Goal: Task Accomplishment & Management: Manage account settings

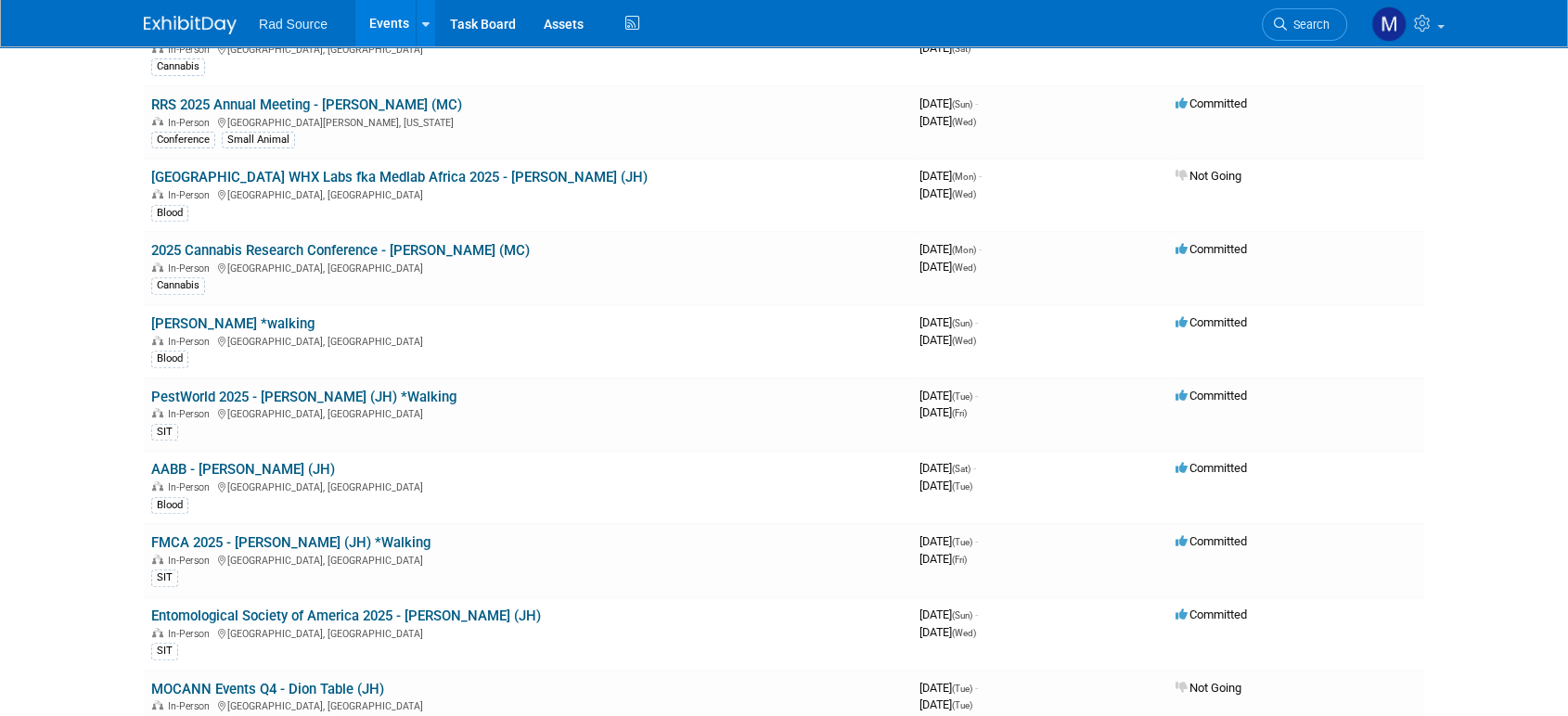
scroll to position [697, 0]
click at [323, 244] on link "2025 Cannabis Research Conference - [PERSON_NAME] (MC)" at bounding box center [340, 252] width 378 height 17
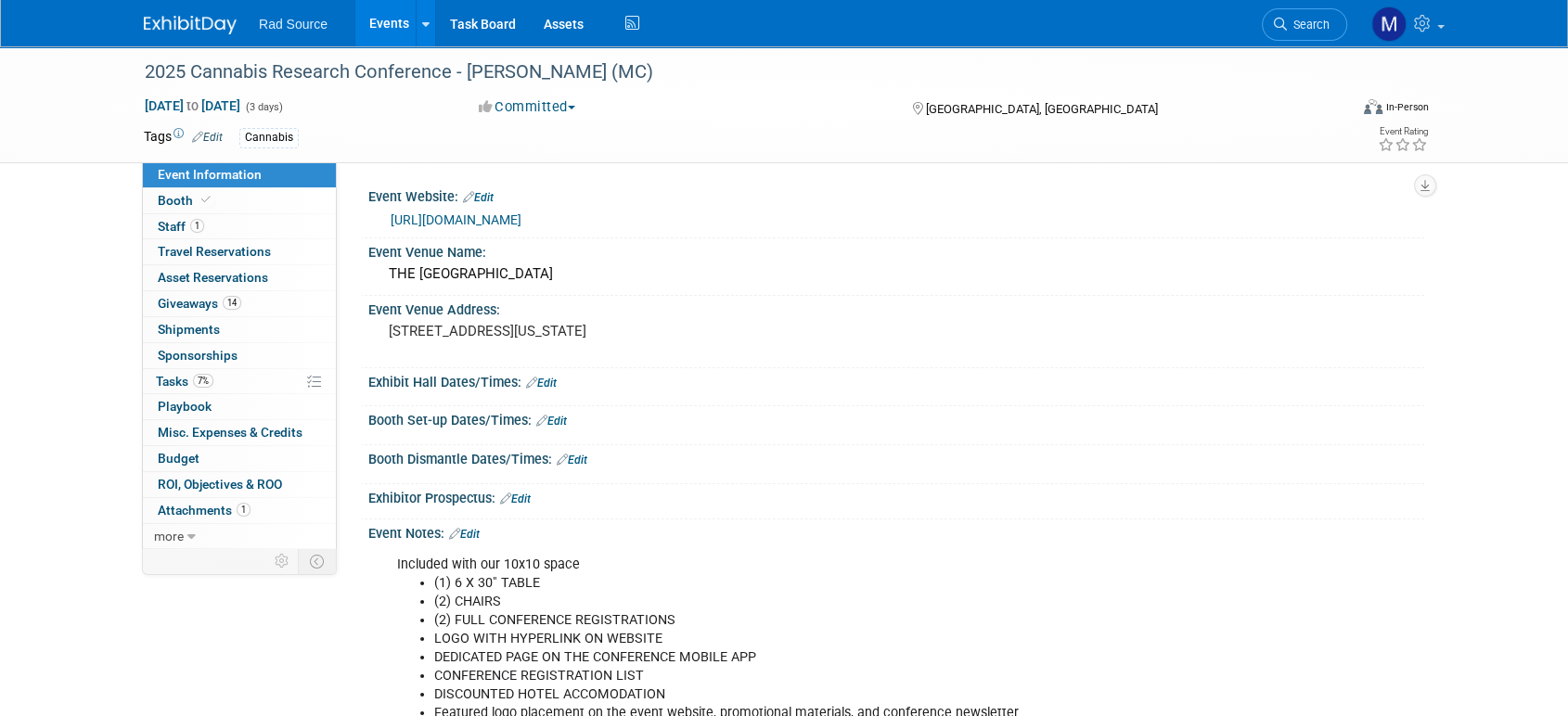
click at [521, 218] on link "[URL][DOMAIN_NAME]" at bounding box center [455, 220] width 131 height 15
click at [550, 385] on link "Edit" at bounding box center [541, 383] width 31 height 13
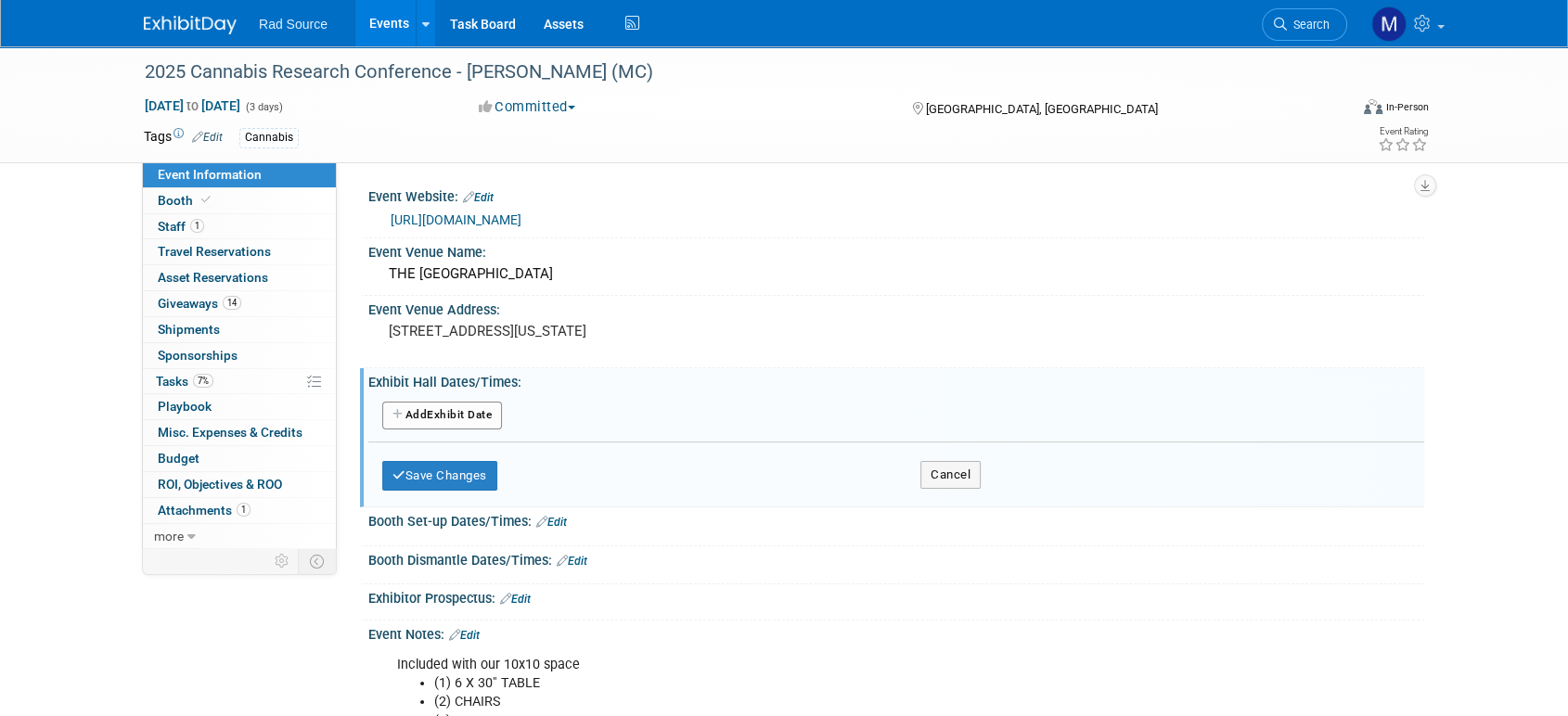
click at [446, 409] on button "Add Another Exhibit Date" at bounding box center [441, 416] width 119 height 28
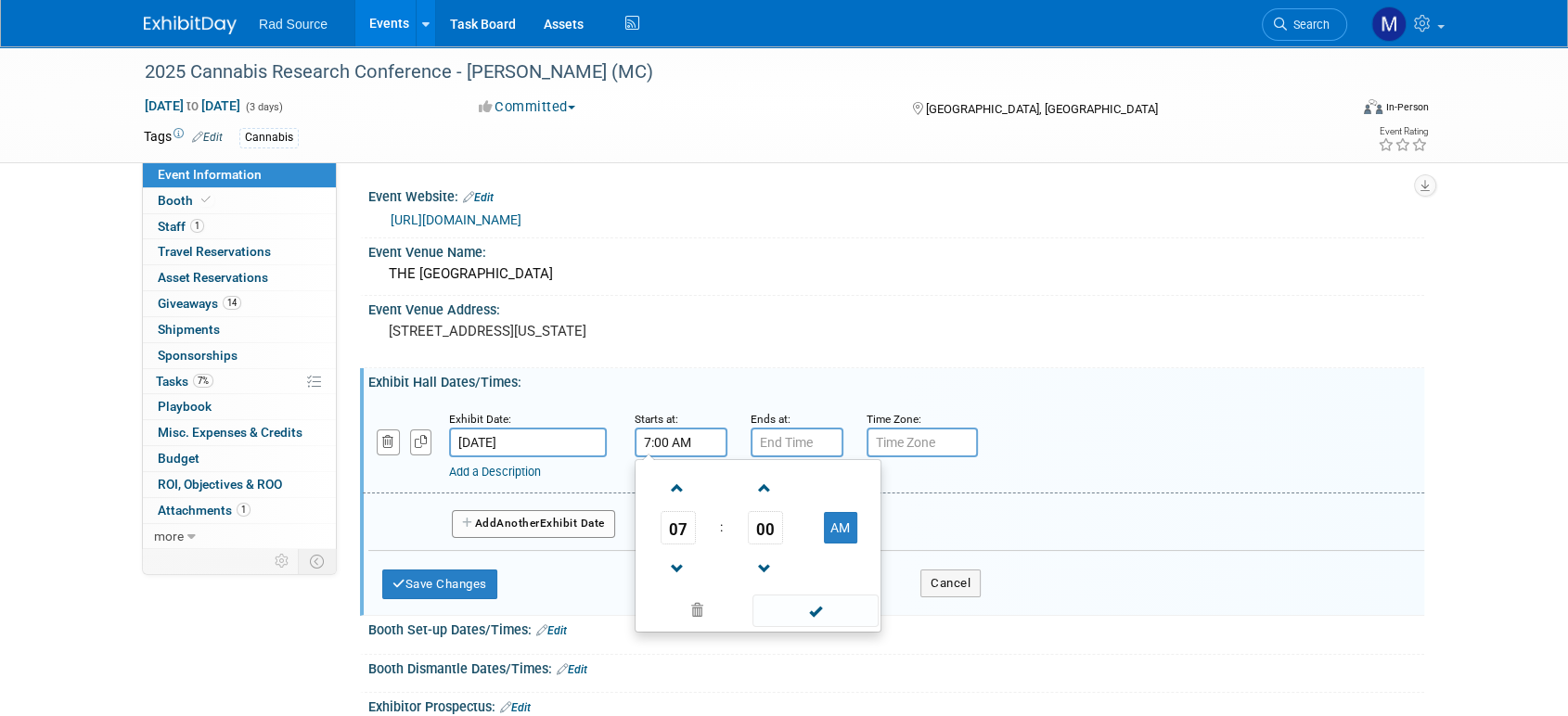
click at [670, 431] on input "7:00 AM" at bounding box center [681, 443] width 93 height 30
click at [678, 558] on span at bounding box center [678, 569] width 33 height 33
type input "6:00 AM"
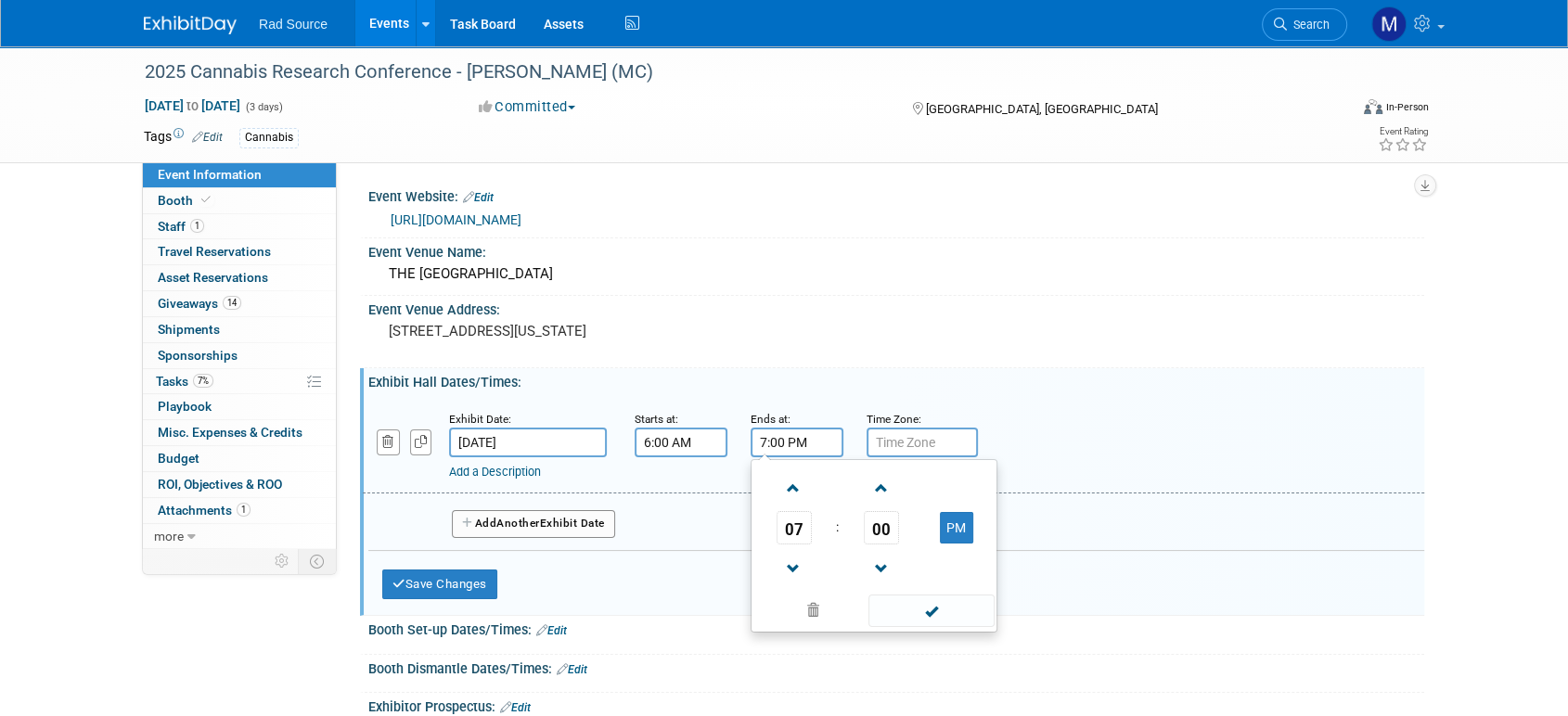
click at [821, 445] on input "7:00 PM" at bounding box center [796, 443] width 93 height 30
click at [784, 563] on span at bounding box center [793, 569] width 33 height 33
type input "4:00 PM"
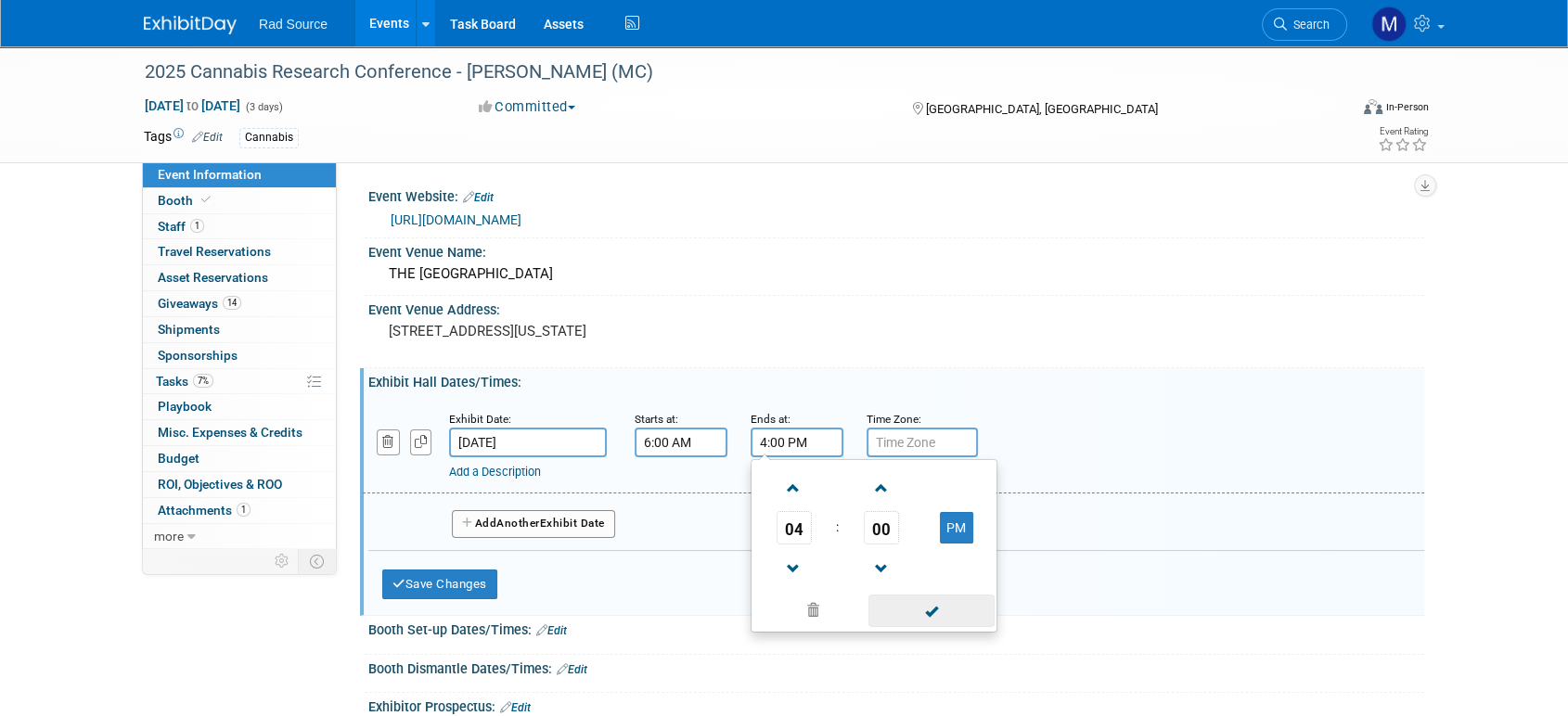
click at [903, 600] on span at bounding box center [930, 610] width 125 height 33
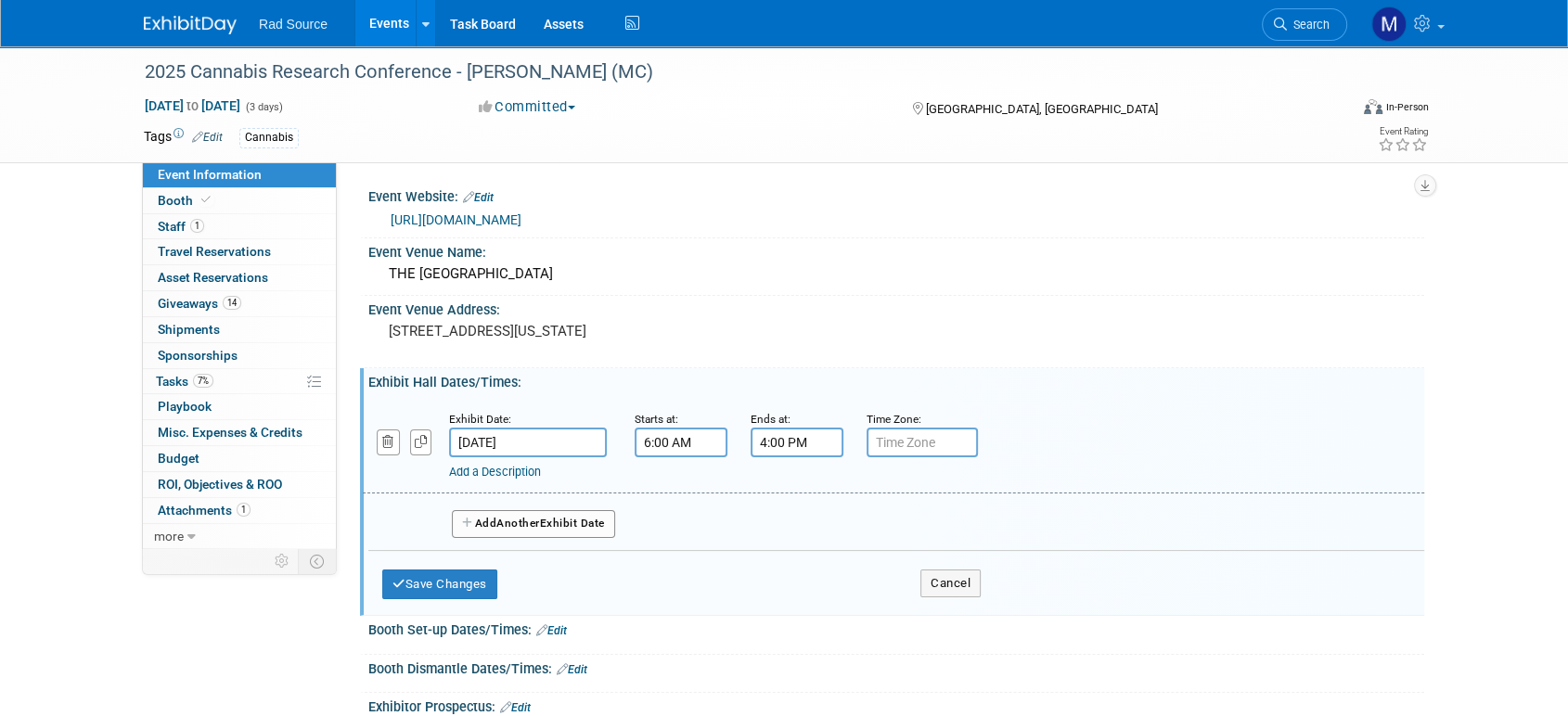
click at [583, 526] on button "Add Another Exhibit Date" at bounding box center [533, 525] width 163 height 28
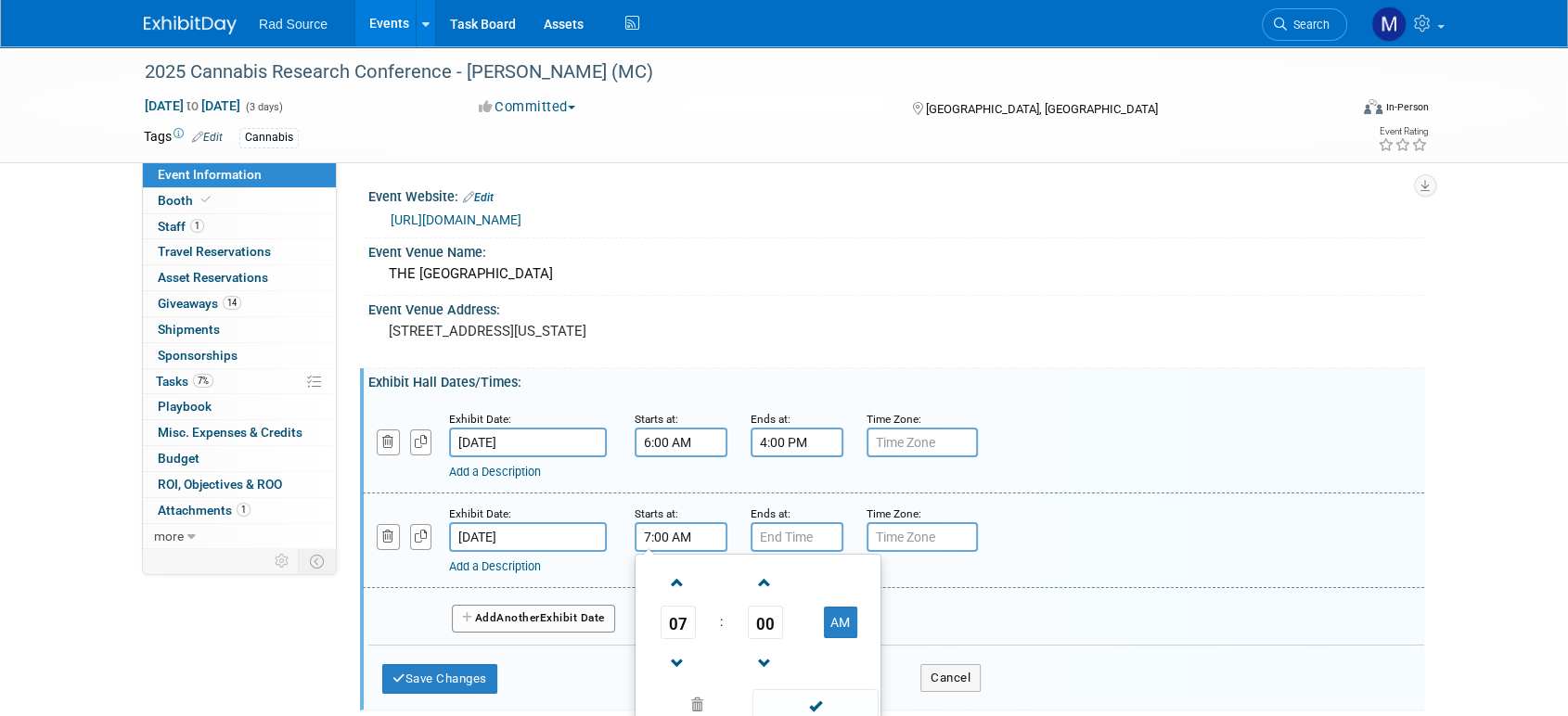
click at [694, 540] on input "7:00 AM" at bounding box center [681, 537] width 93 height 30
click at [673, 650] on span at bounding box center [678, 663] width 33 height 33
type input "6:00 AM"
click at [812, 540] on input "7:00 PM" at bounding box center [796, 537] width 93 height 30
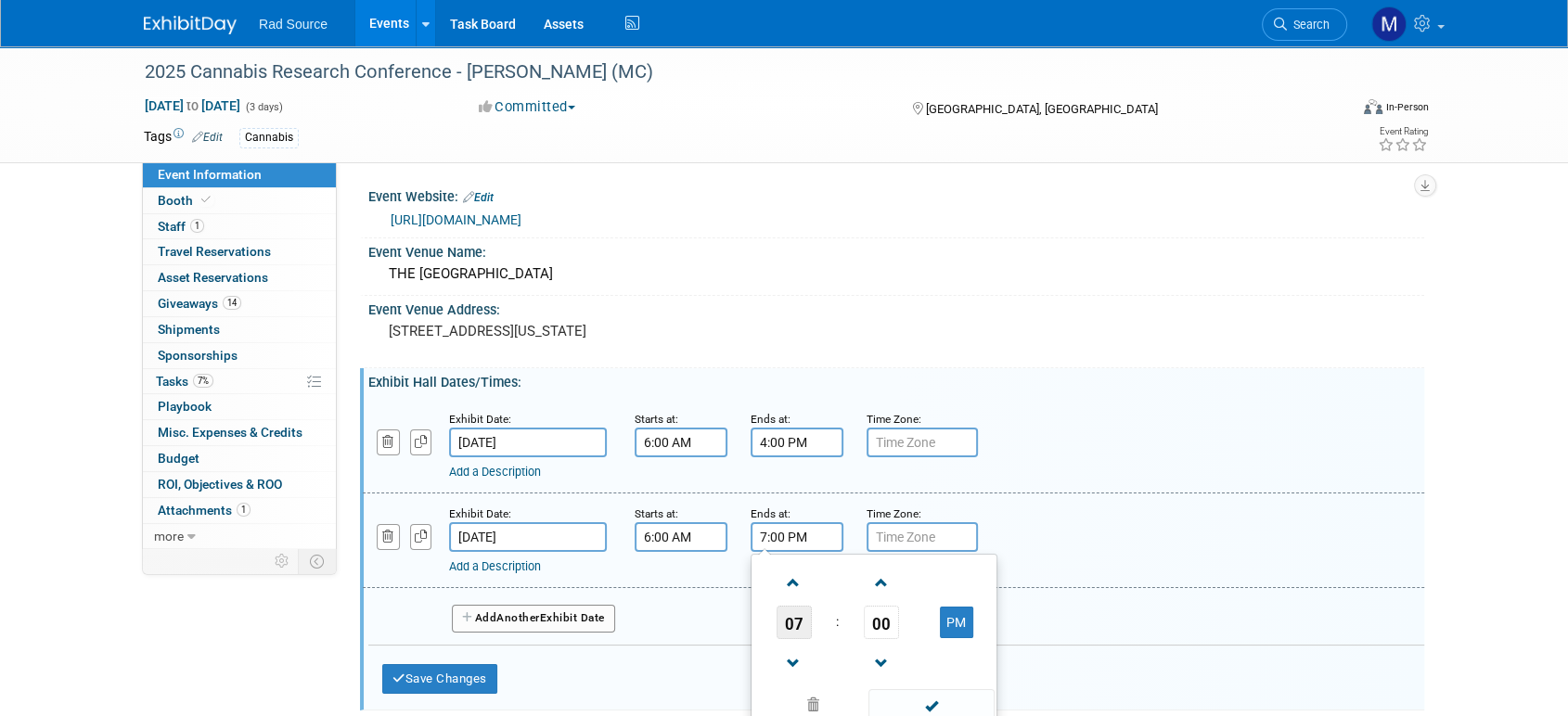
click at [797, 610] on span "07" at bounding box center [794, 622] width 36 height 34
click at [962, 592] on td "03" at bounding box center [962, 583] width 59 height 50
type input "3:00 PM"
click at [931, 690] on span at bounding box center [930, 705] width 125 height 33
click at [582, 621] on button "Add Another Exhibit Date" at bounding box center [533, 618] width 163 height 28
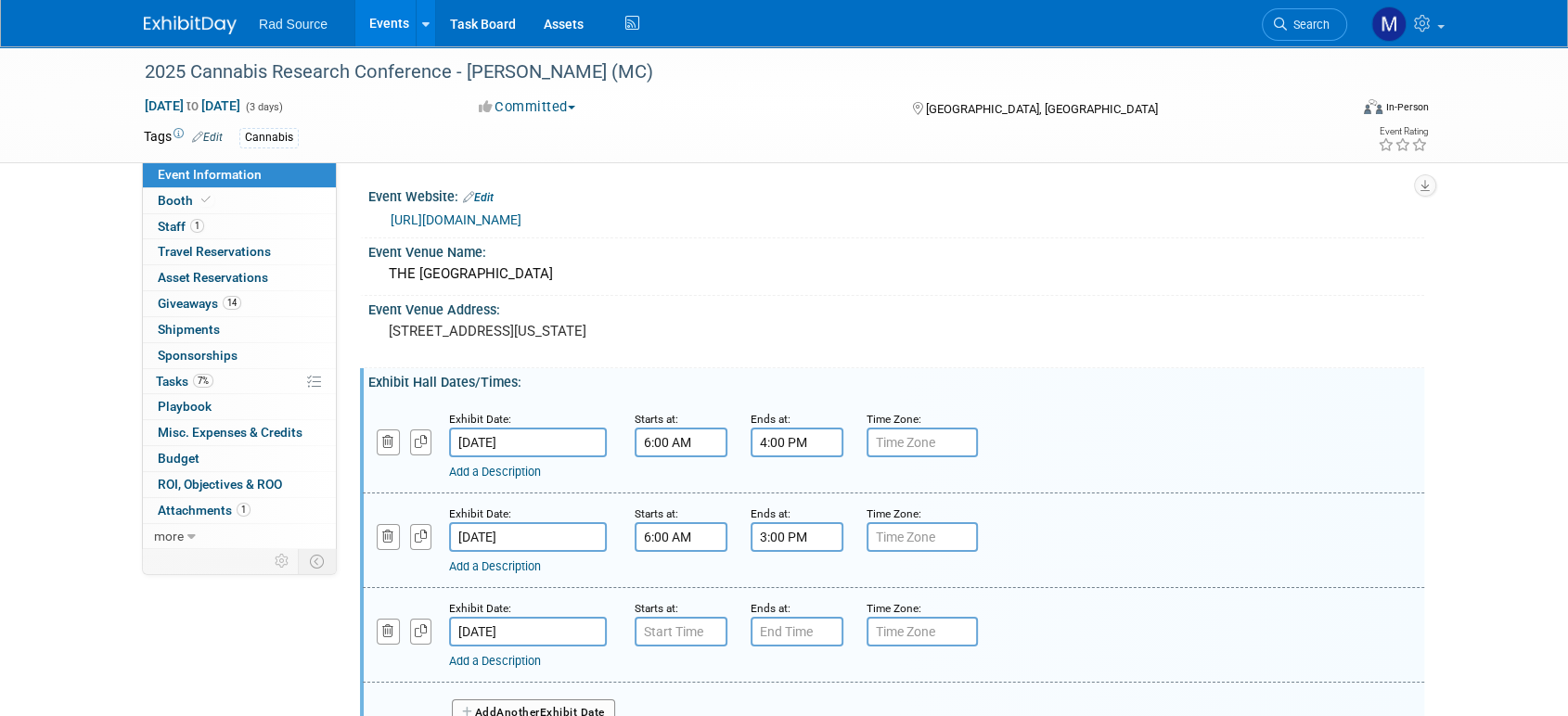
type input "7:00 AM"
click at [660, 630] on input "7:00 AM" at bounding box center [681, 632] width 93 height 30
click at [819, 629] on input "7:00 PM" at bounding box center [796, 632] width 93 height 30
click at [790, 703] on span "07" at bounding box center [794, 717] width 36 height 34
click at [967, 668] on td "03" at bounding box center [962, 678] width 59 height 50
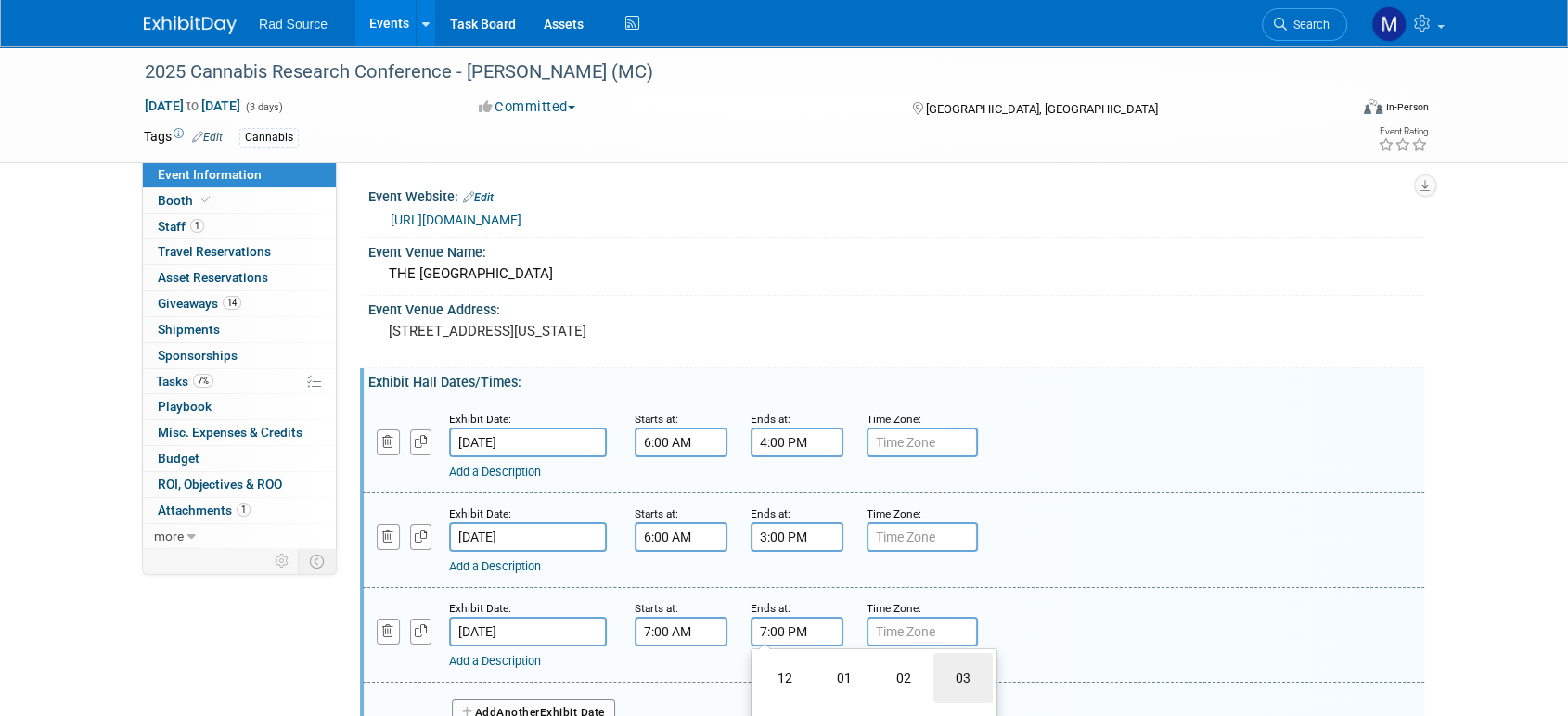
type input "3:00 PM"
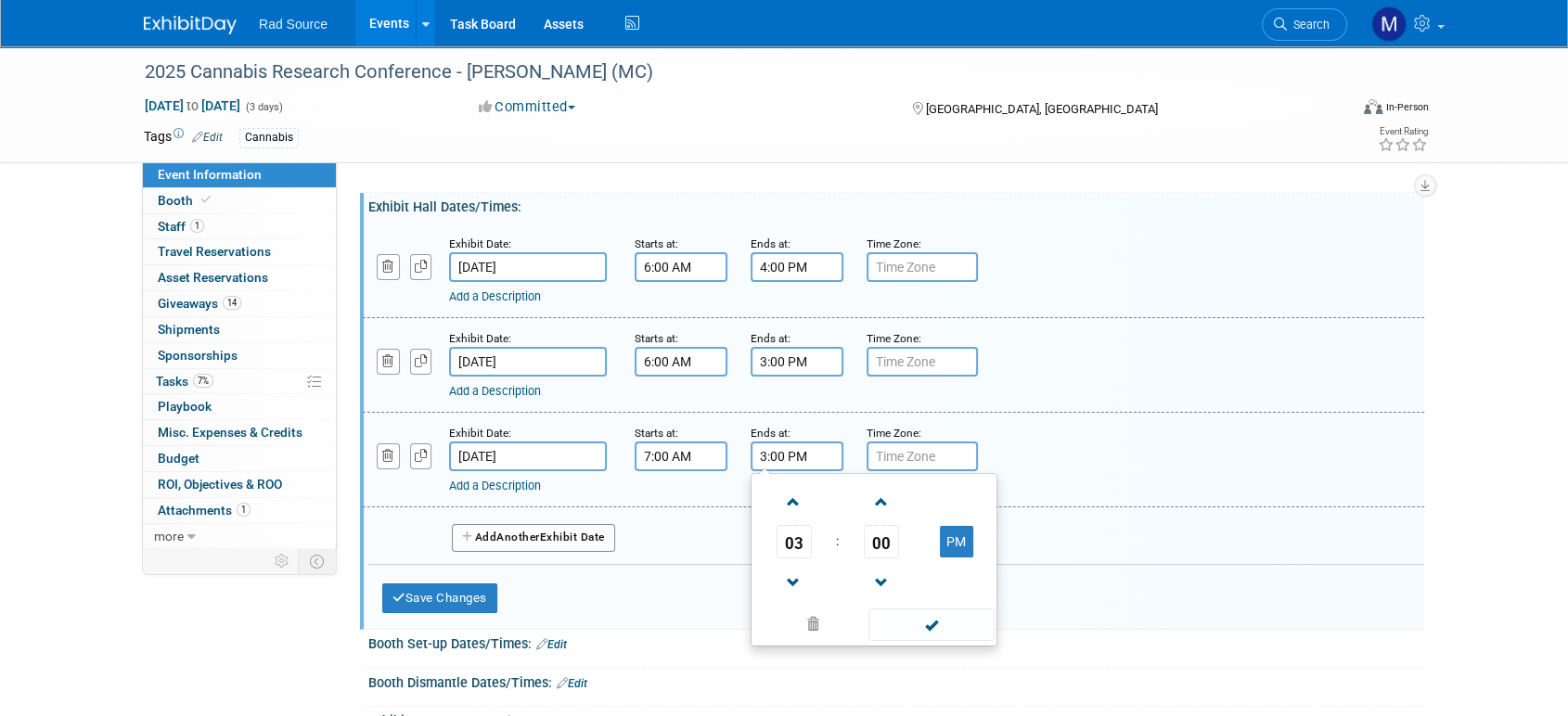
scroll to position [180, 0]
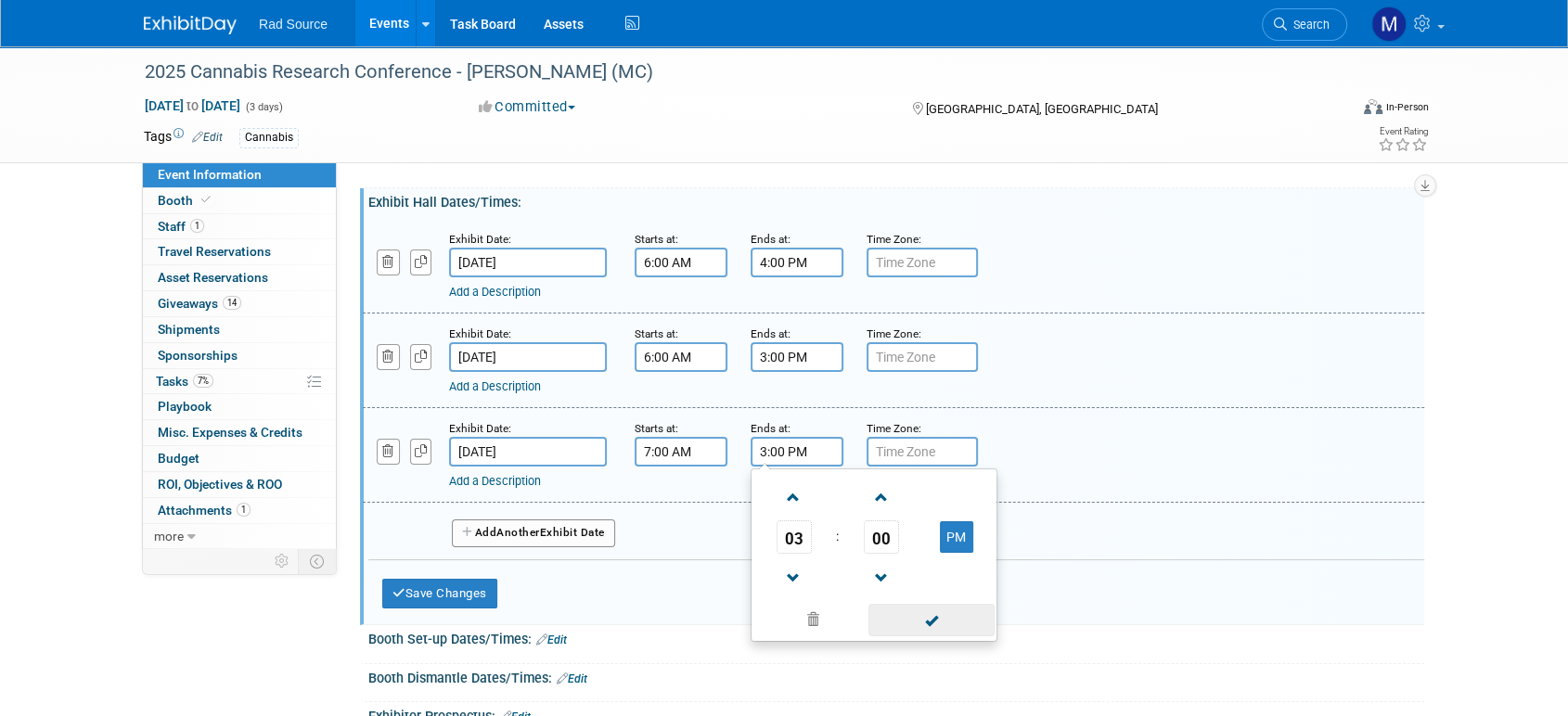
click at [933, 628] on span at bounding box center [930, 619] width 125 height 33
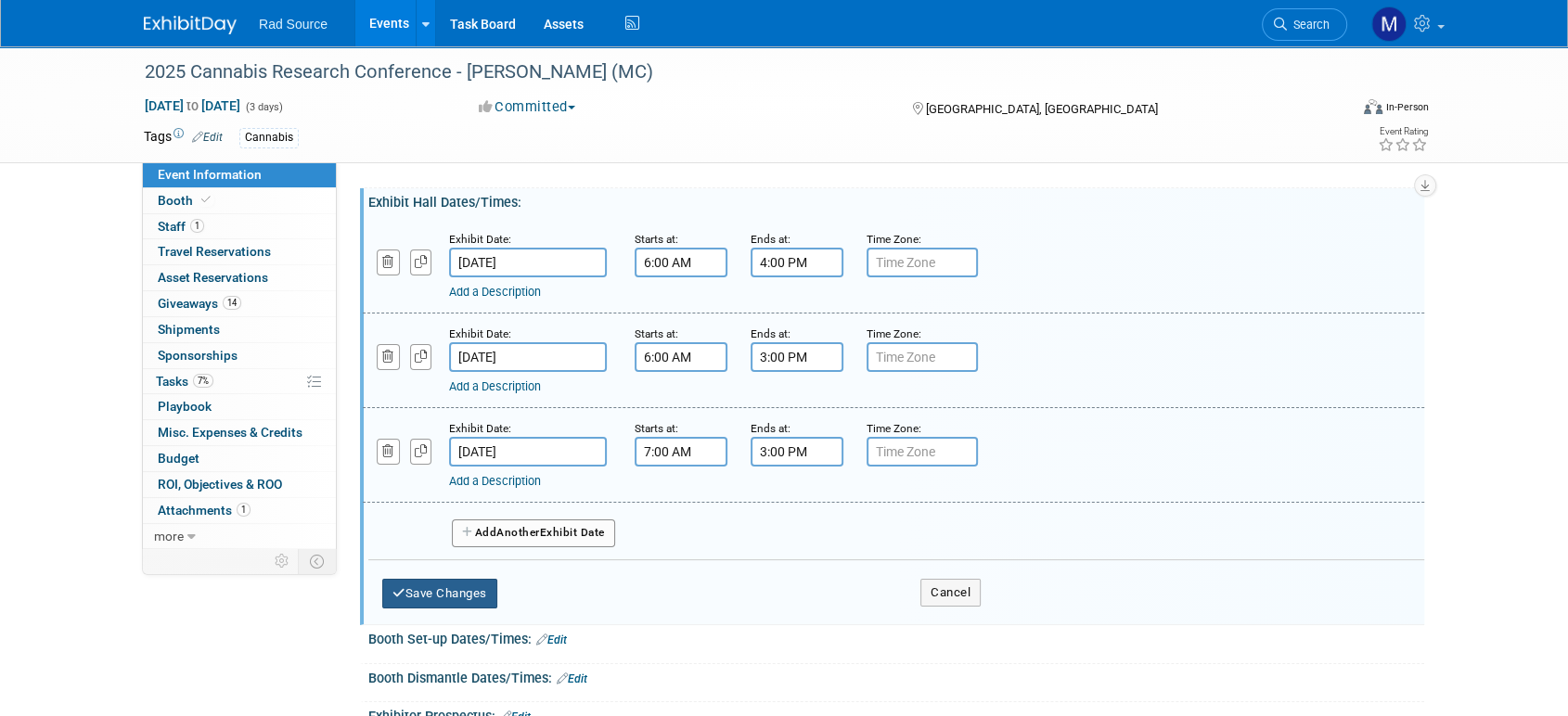
click at [438, 592] on button "Save Changes" at bounding box center [439, 594] width 115 height 30
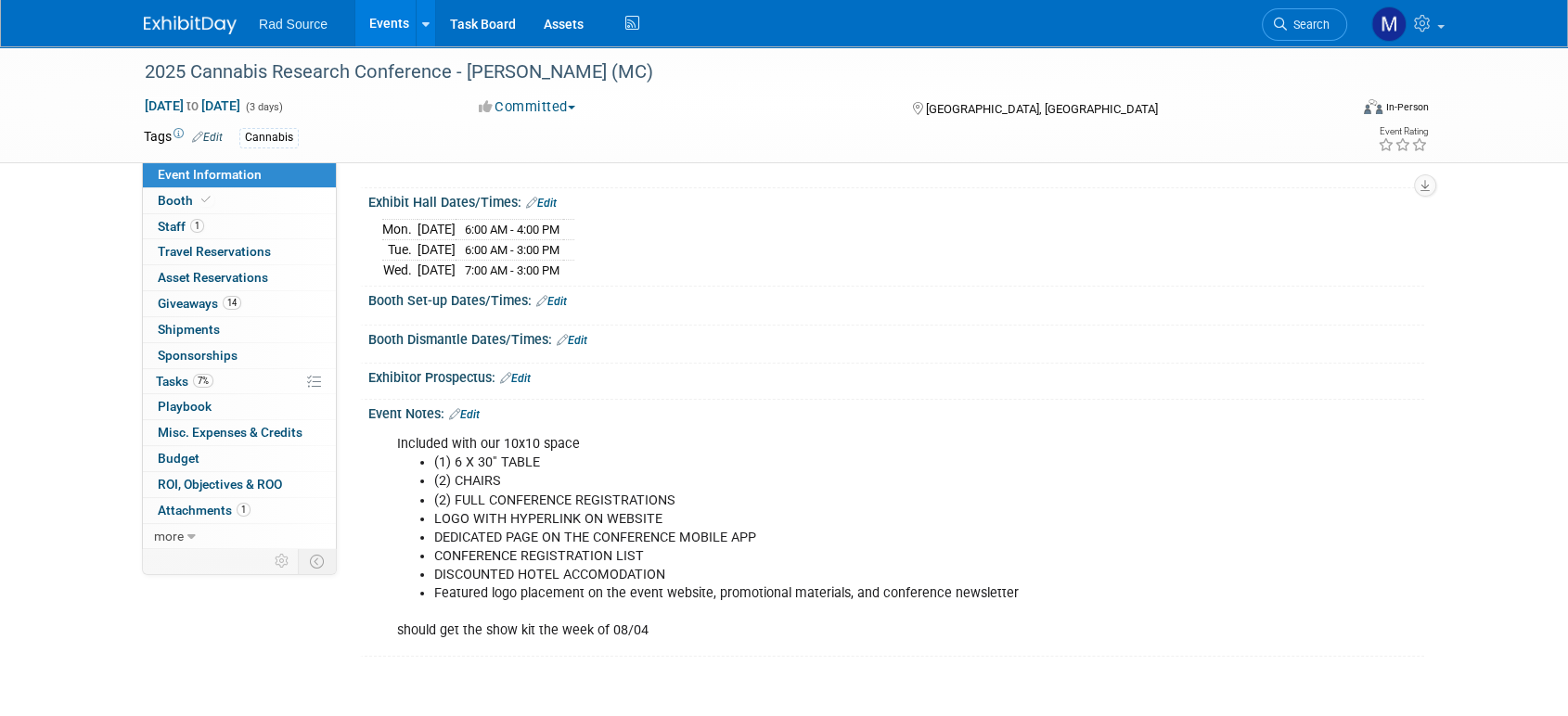
click at [1023, 554] on li "CONFERENCE REGISTRATION LIST" at bounding box center [822, 556] width 775 height 19
click at [1025, 547] on li "CONFERENCE REGISTRATION LIST" at bounding box center [822, 556] width 775 height 19
drag, startPoint x: 1352, startPoint y: 488, endPoint x: 1283, endPoint y: 508, distance: 71.8
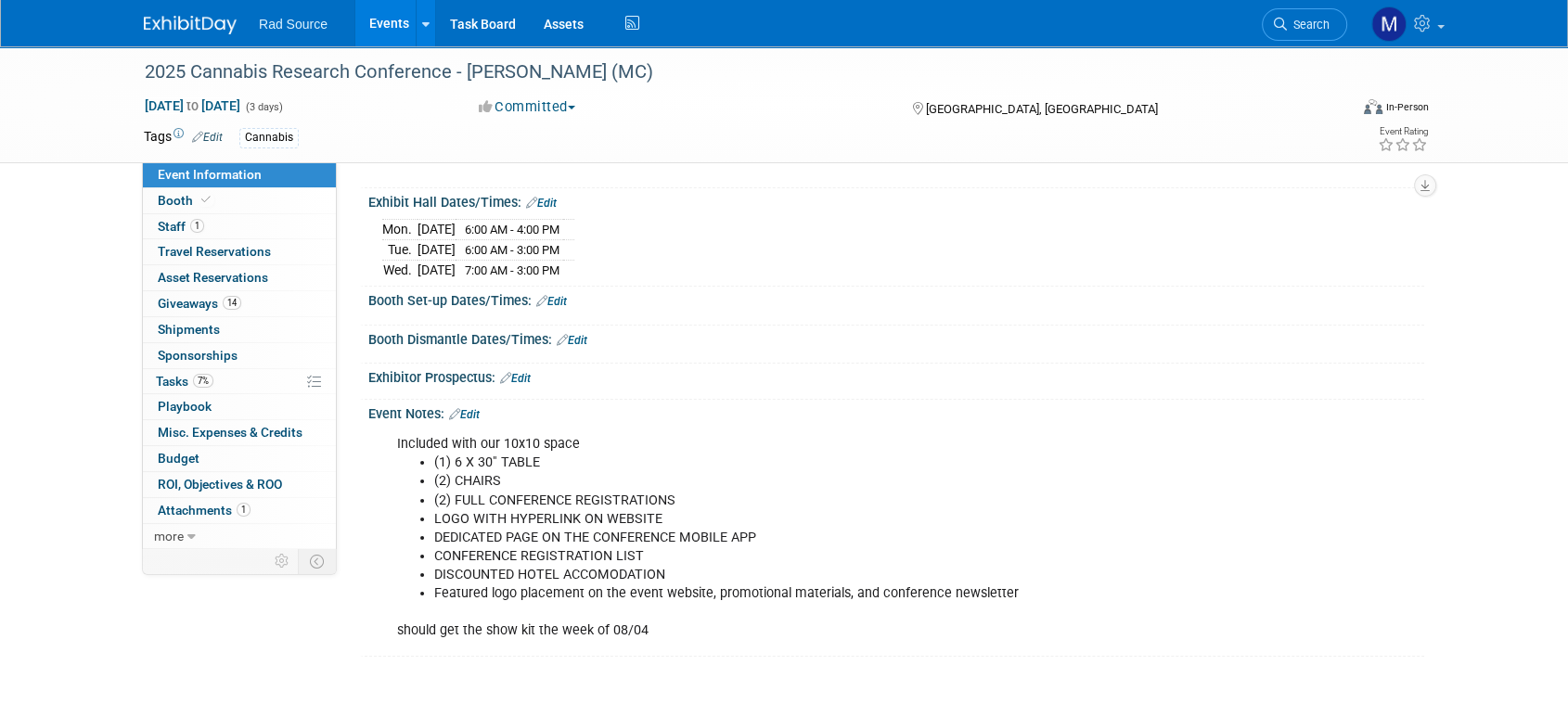
click at [1283, 508] on div "Included with our 10x10 space (1) 6 X 30" TABLE (2) CHAIRS (2) FULL CONFERENCE …" at bounding box center [896, 536] width 1056 height 230
click at [1469, 557] on div "2025 Cannabis Research Conference - [PERSON_NAME] (MC) [DATE] to [DATE] (3 days…" at bounding box center [784, 281] width 1568 height 828
click at [39, 337] on div "2025 Cannabis Research Conference - [PERSON_NAME] (MC) [DATE] to [DATE] (3 days…" at bounding box center [784, 281] width 1568 height 828
